Goal: Complete application form: Complete application form

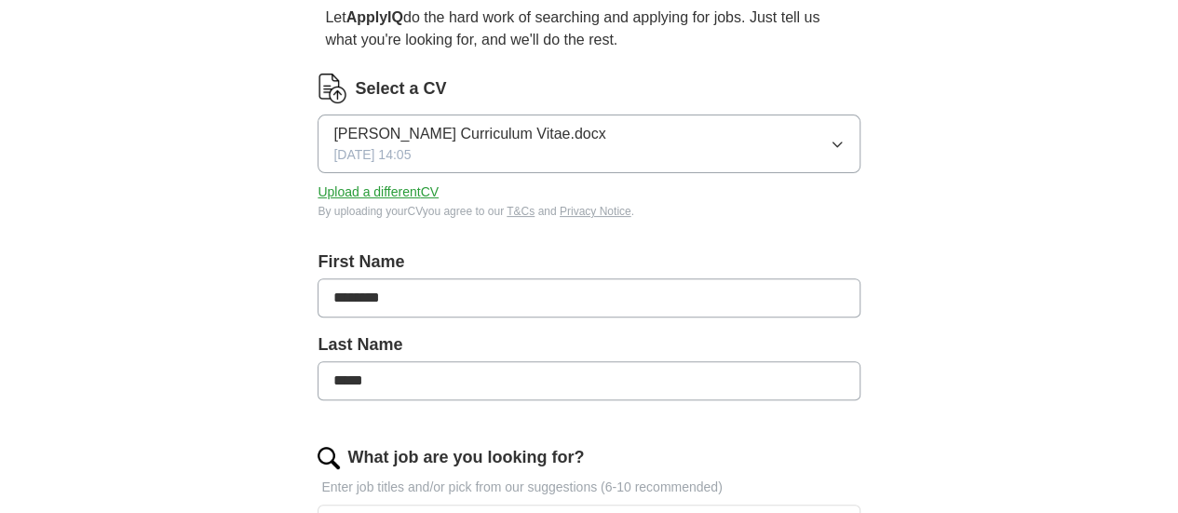
scroll to position [185, 0]
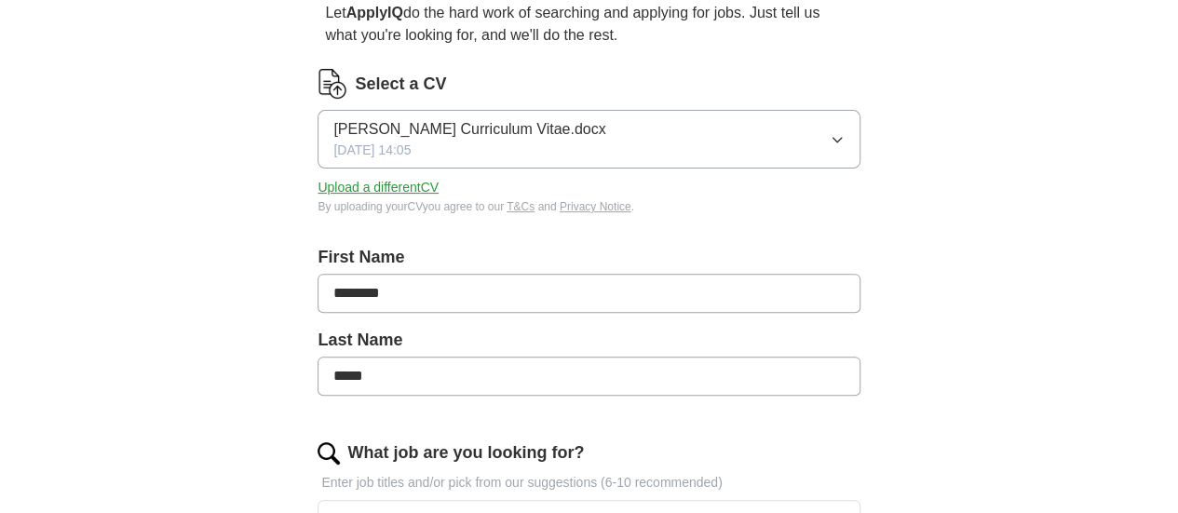
click at [830, 144] on icon "button" at bounding box center [837, 139] width 15 height 15
click at [439, 189] on button "Upload a different CV" at bounding box center [378, 188] width 121 height 20
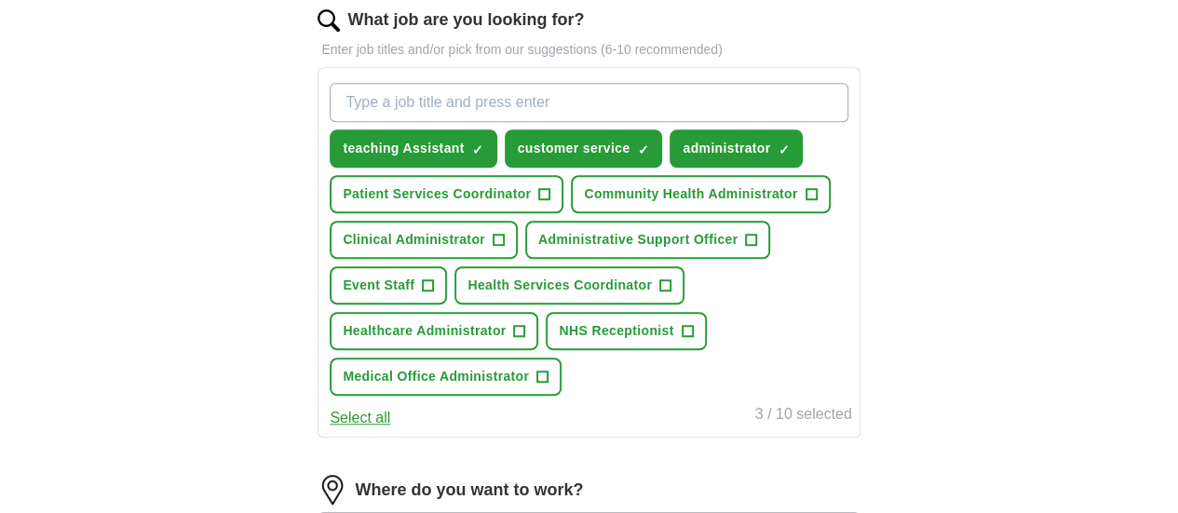
scroll to position [617, 0]
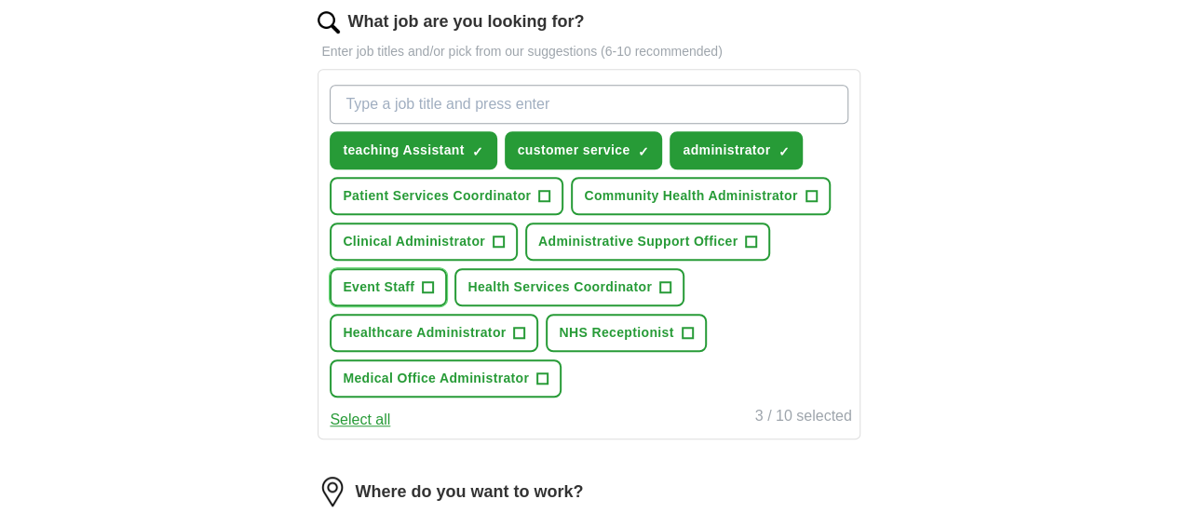
click at [434, 295] on span "+" at bounding box center [428, 287] width 11 height 15
click at [582, 113] on input "What job are you looking for?" at bounding box center [589, 104] width 518 height 39
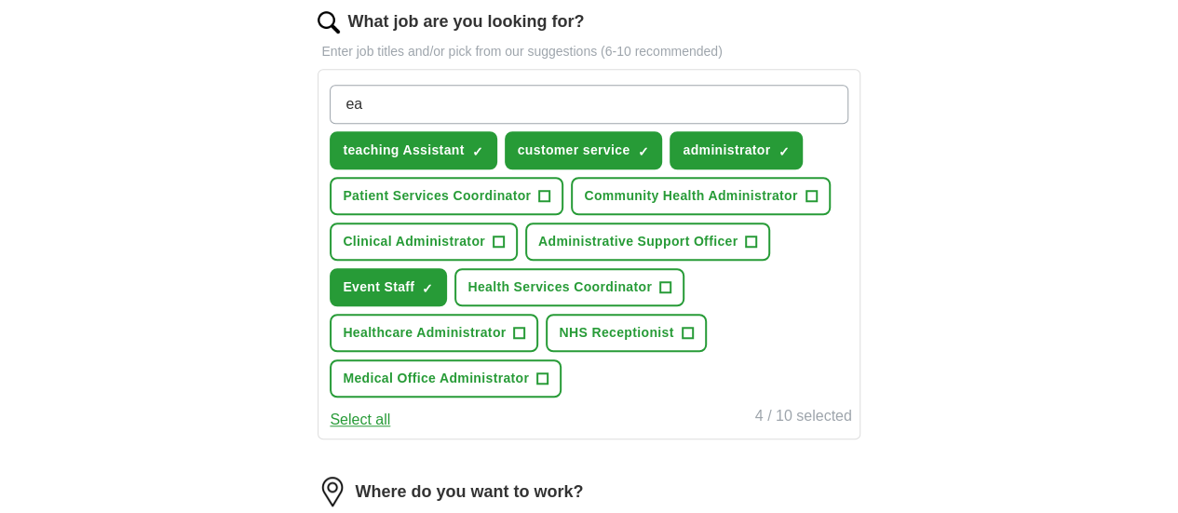
type input "e"
type input "nursery assistant"
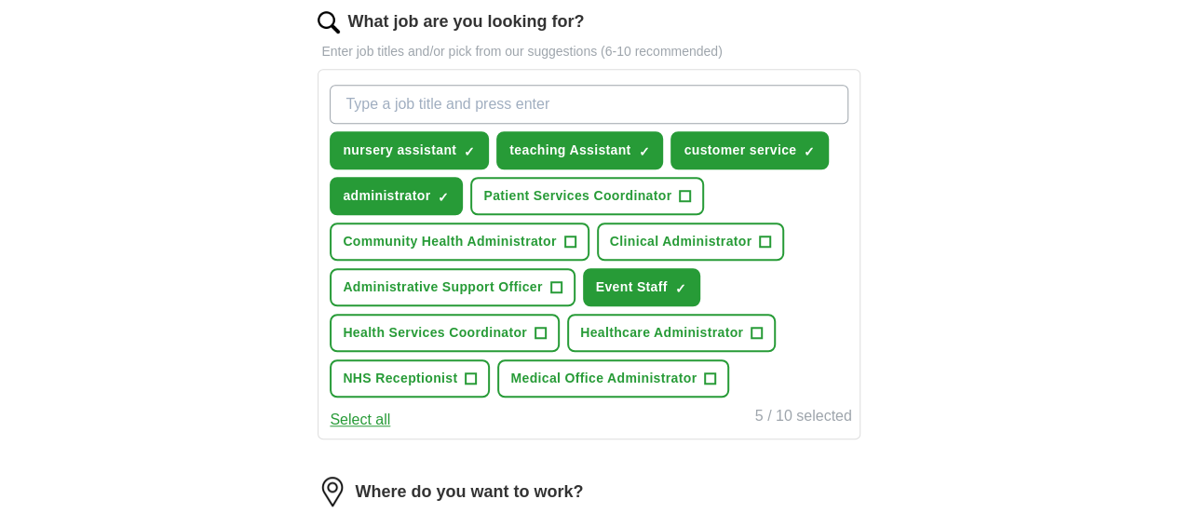
type input "r"
type input "retail assistant"
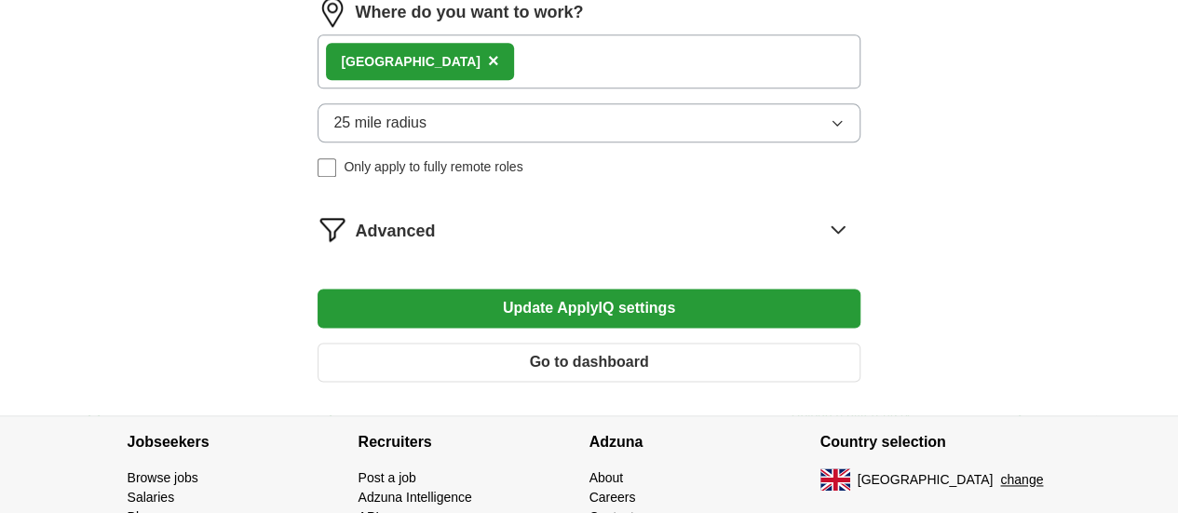
scroll to position [1144, 0]
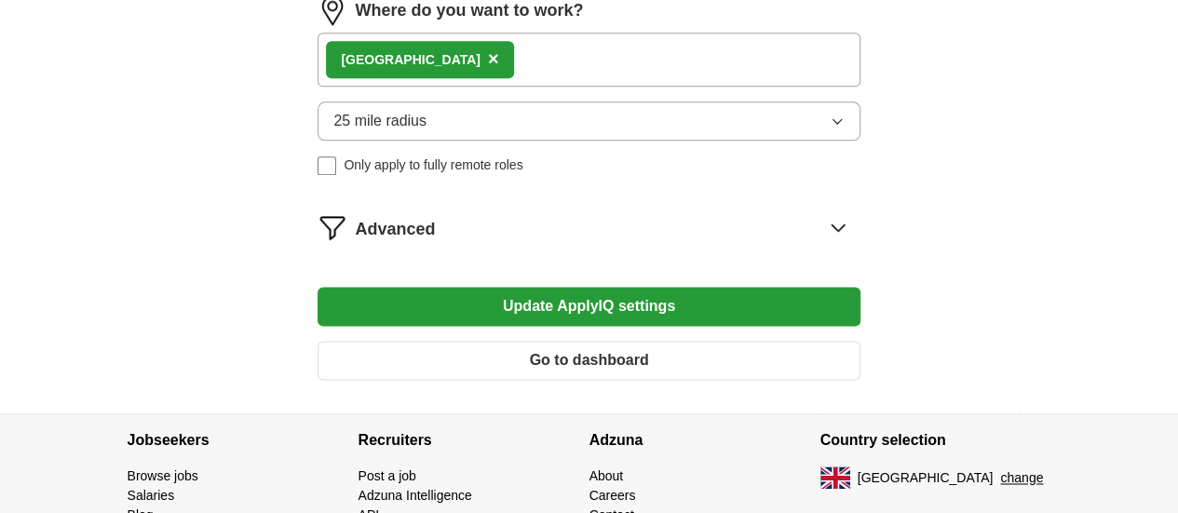
click at [589, 87] on div "Leicester ×" at bounding box center [589, 60] width 542 height 54
click at [542, 87] on div "Leicester ×" at bounding box center [589, 60] width 542 height 54
click at [542, 141] on button "25 mile radius" at bounding box center [589, 121] width 542 height 39
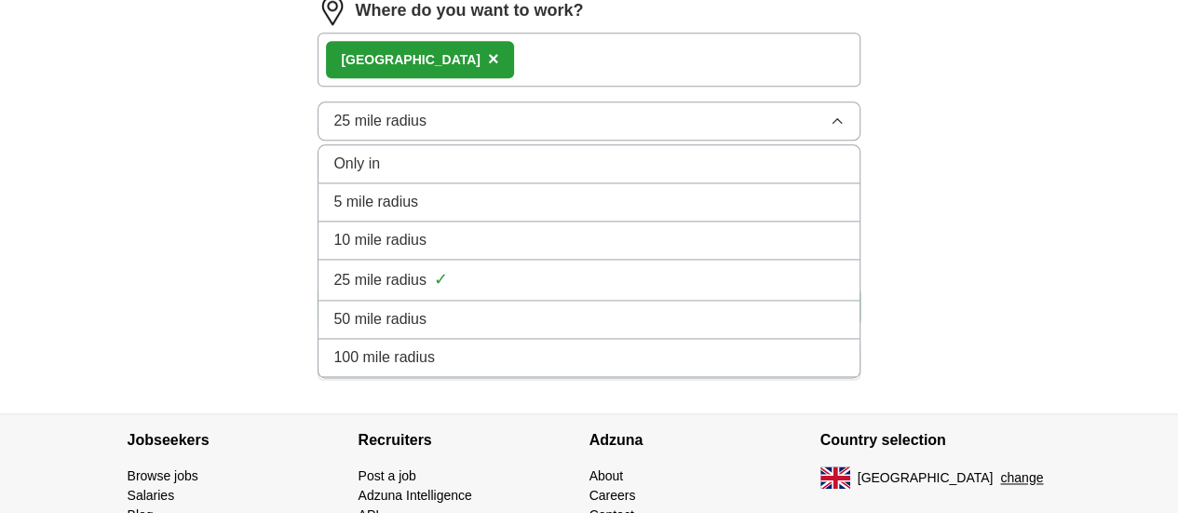
click at [536, 251] on div "10 mile radius" at bounding box center [588, 240] width 510 height 22
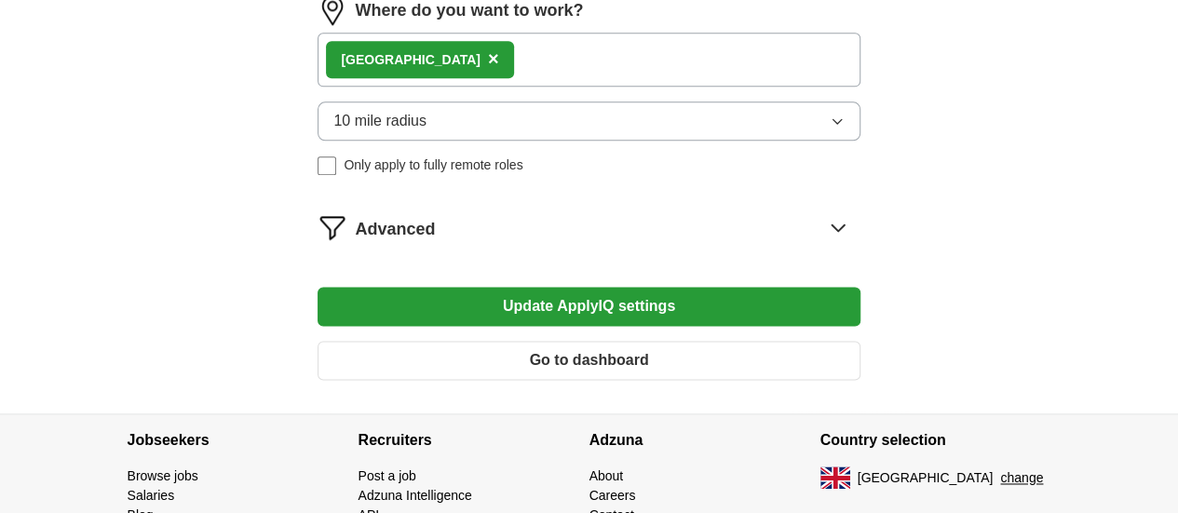
click at [524, 242] on div "Advanced" at bounding box center [607, 227] width 505 height 30
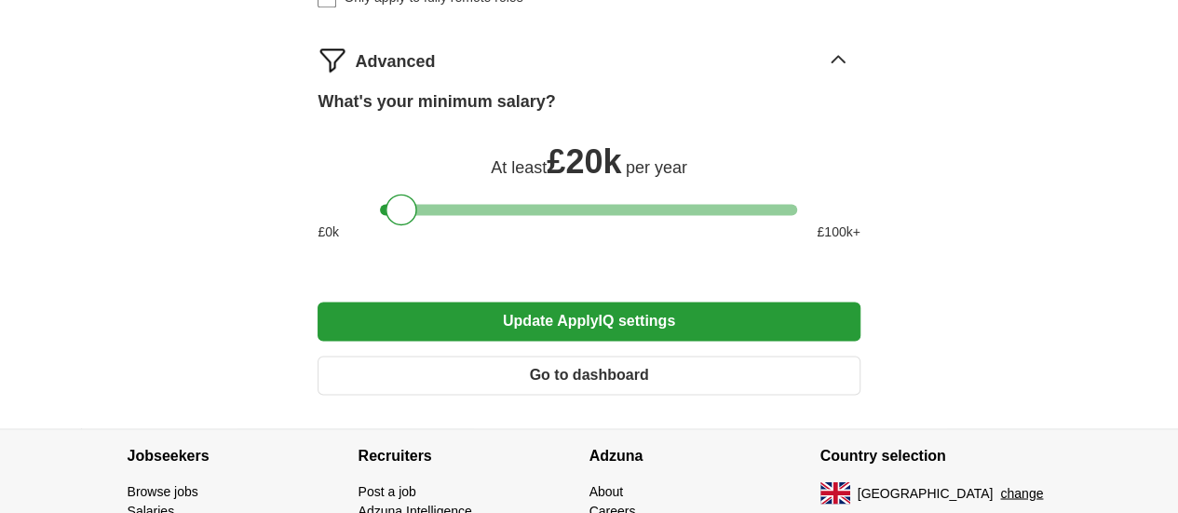
scroll to position [1335, 0]
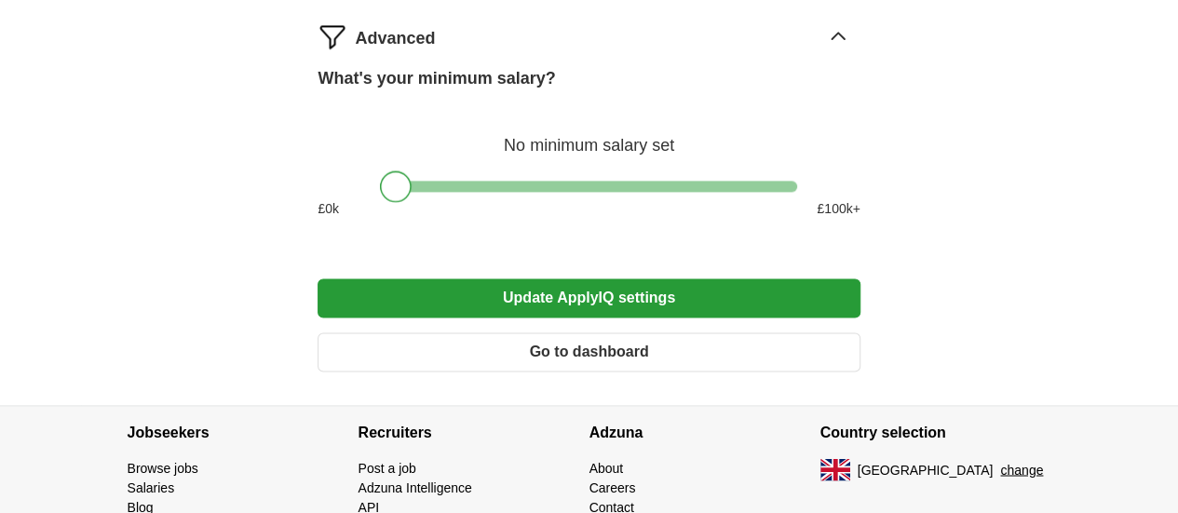
drag, startPoint x: 406, startPoint y: 267, endPoint x: 399, endPoint y: 275, distance: 10.5
click at [399, 202] on div at bounding box center [396, 186] width 32 height 32
click at [543, 318] on button "Update ApplyIQ settings" at bounding box center [589, 297] width 542 height 39
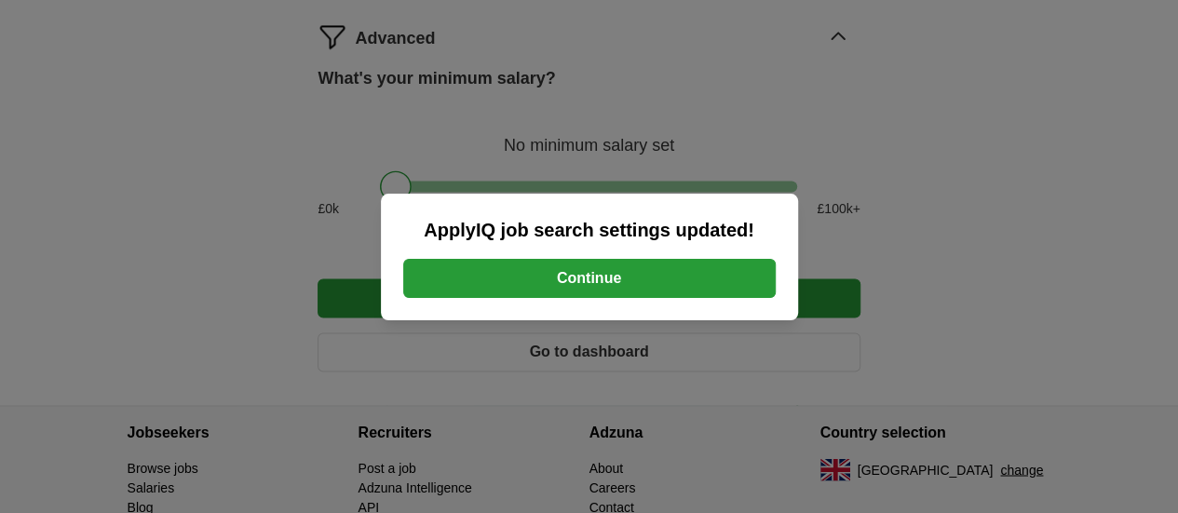
click at [608, 270] on button "Continue" at bounding box center [589, 278] width 373 height 39
